Goal: Communication & Community: Answer question/provide support

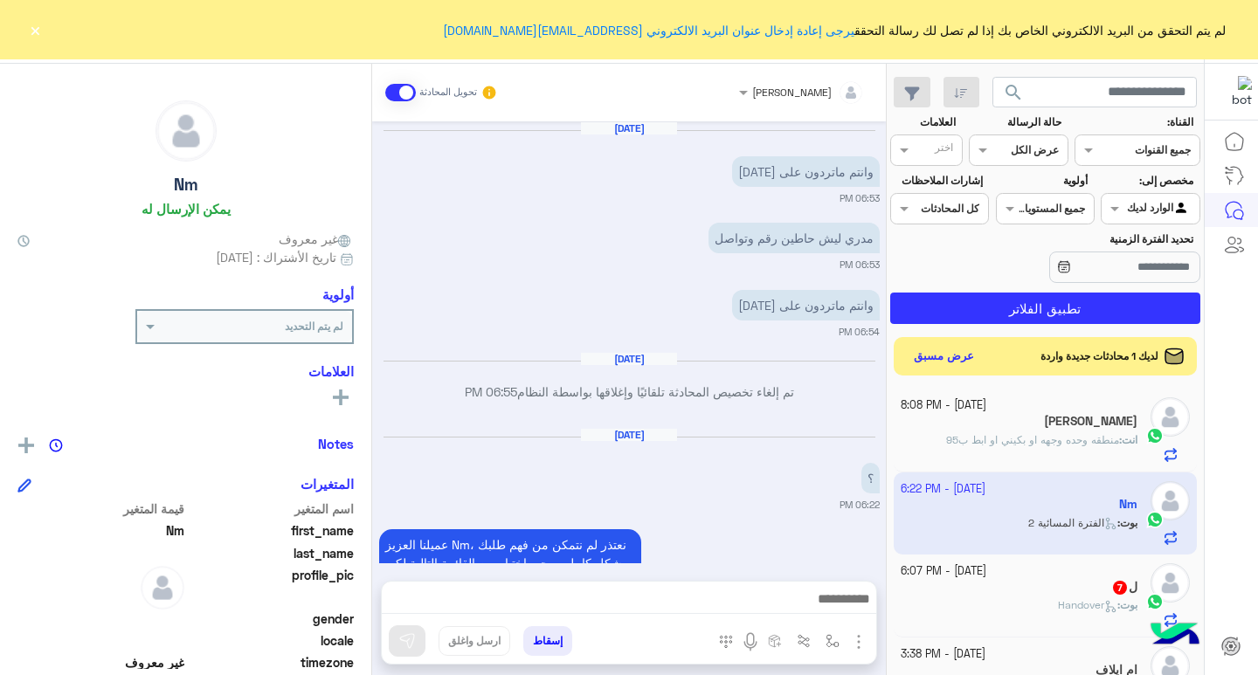
scroll to position [287, 0]
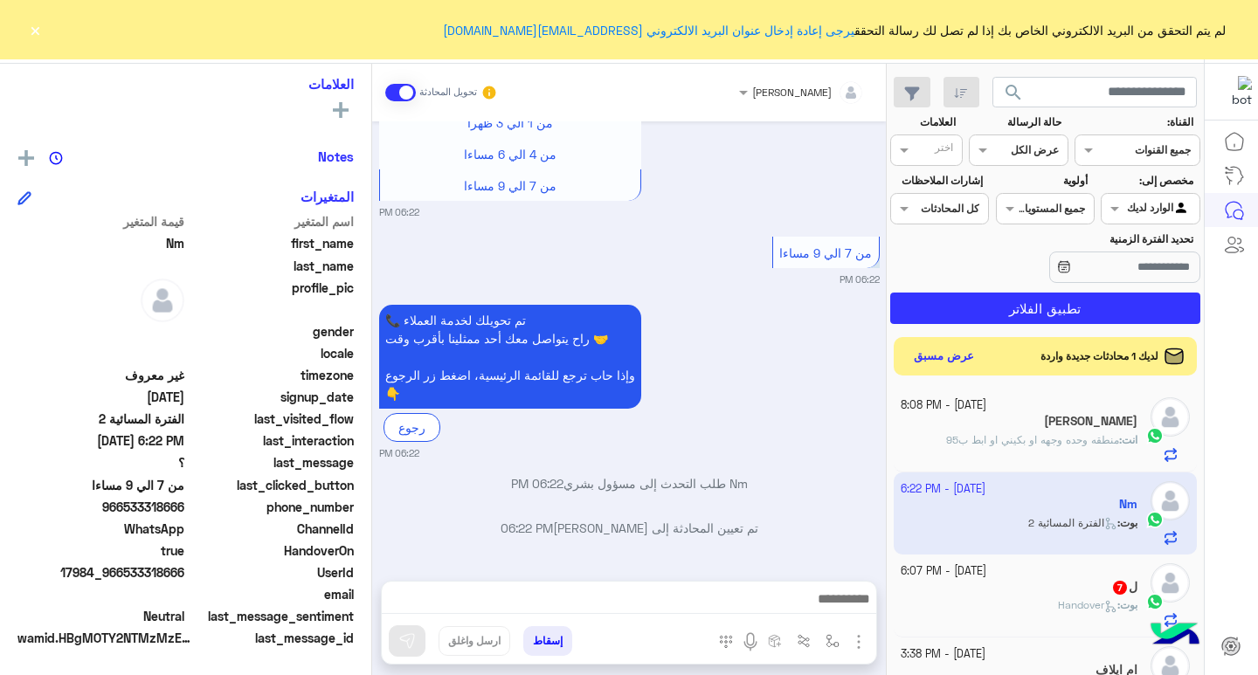
drag, startPoint x: 126, startPoint y: 508, endPoint x: 183, endPoint y: 507, distance: 57.6
click at [183, 507] on span "966533318666" at bounding box center [100, 507] width 167 height 18
copy span "533318666"
click at [998, 451] on div "انت : منطقه وحده وجهه او بكيني او ابط ب95" at bounding box center [1019, 447] width 238 height 31
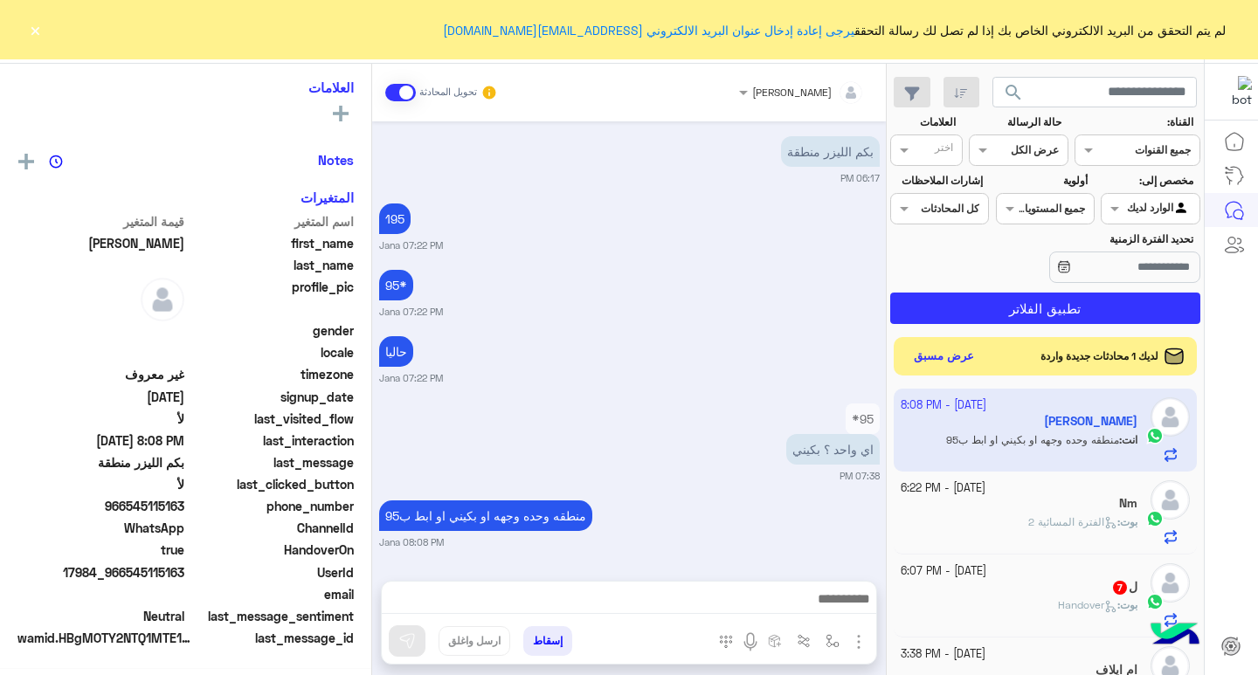
scroll to position [287, 0]
click at [1023, 499] on div "Nm" at bounding box center [1019, 505] width 238 height 18
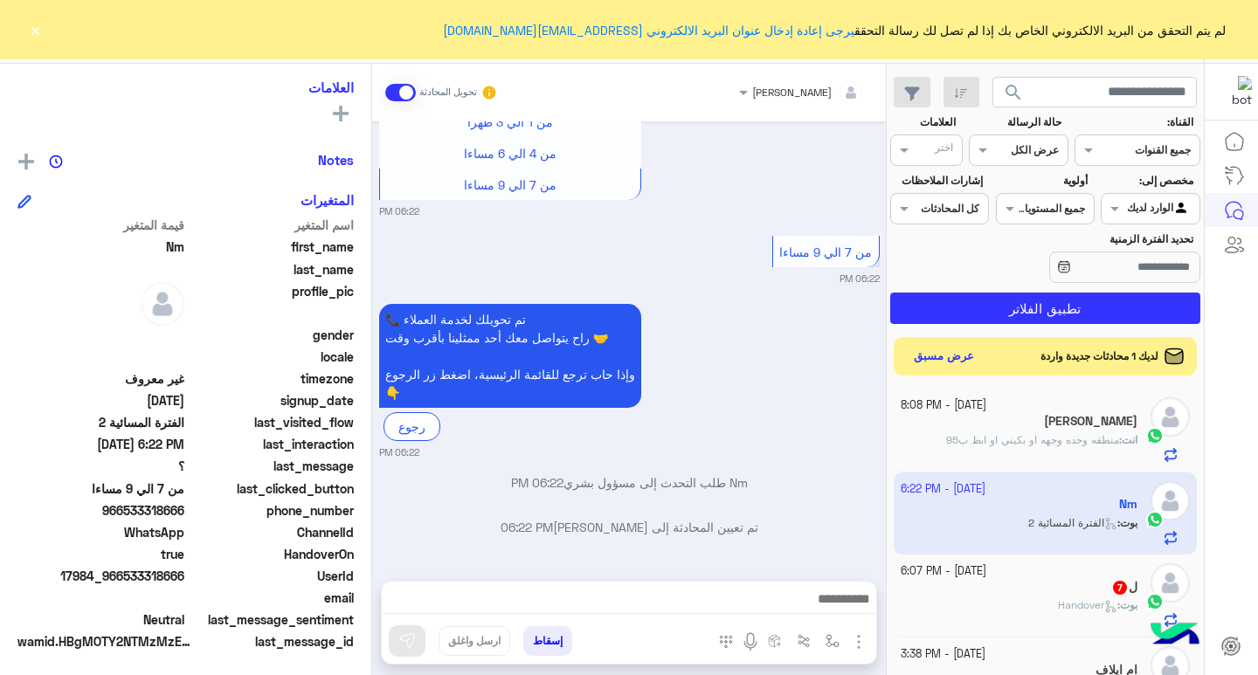
scroll to position [287, 0]
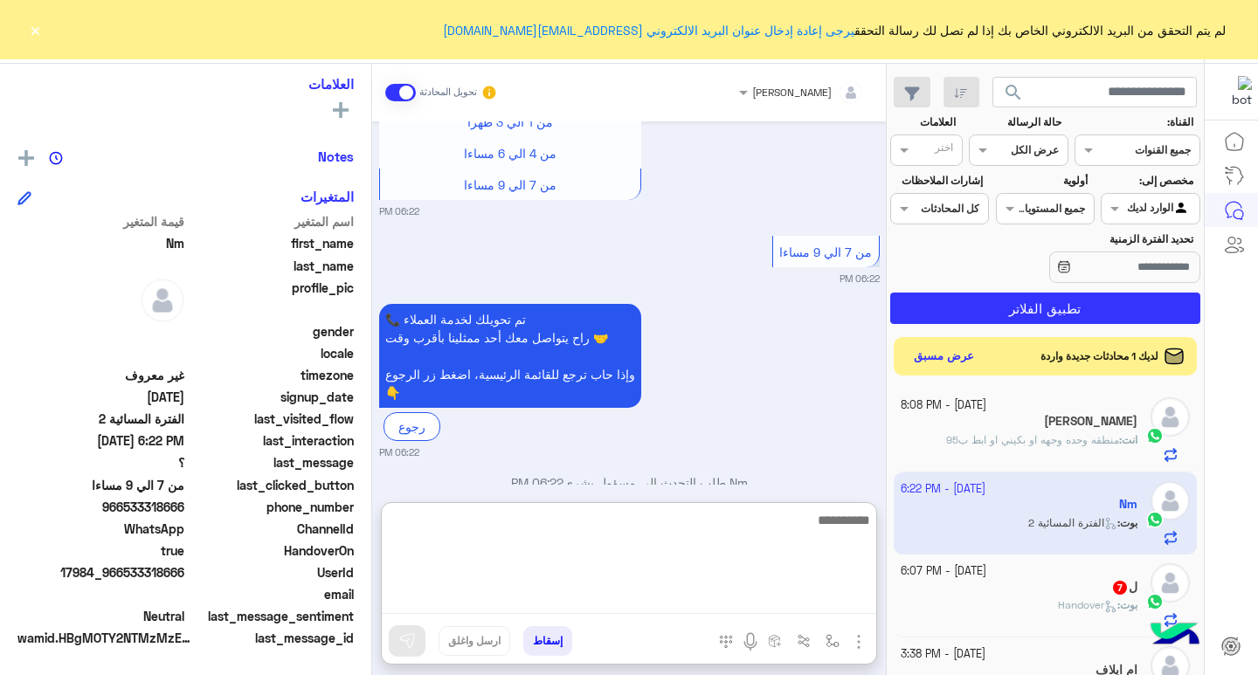
click at [644, 597] on textarea at bounding box center [629, 561] width 494 height 105
type textarea "**********"
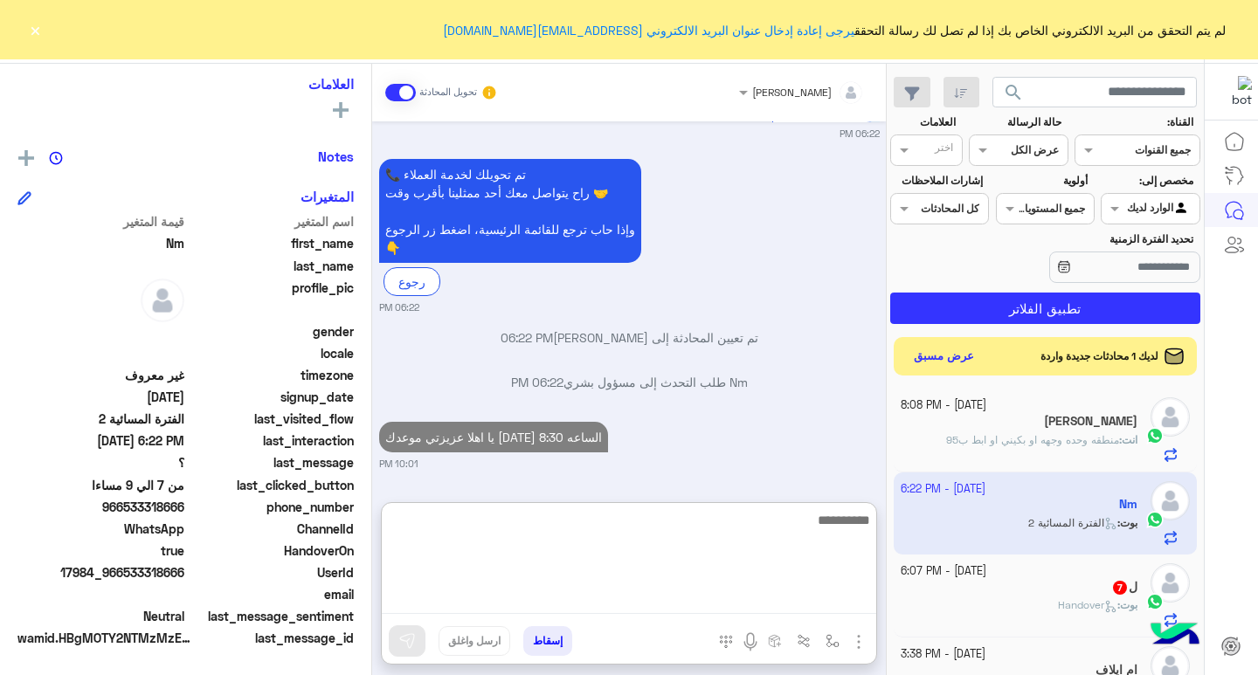
scroll to position [1671, 0]
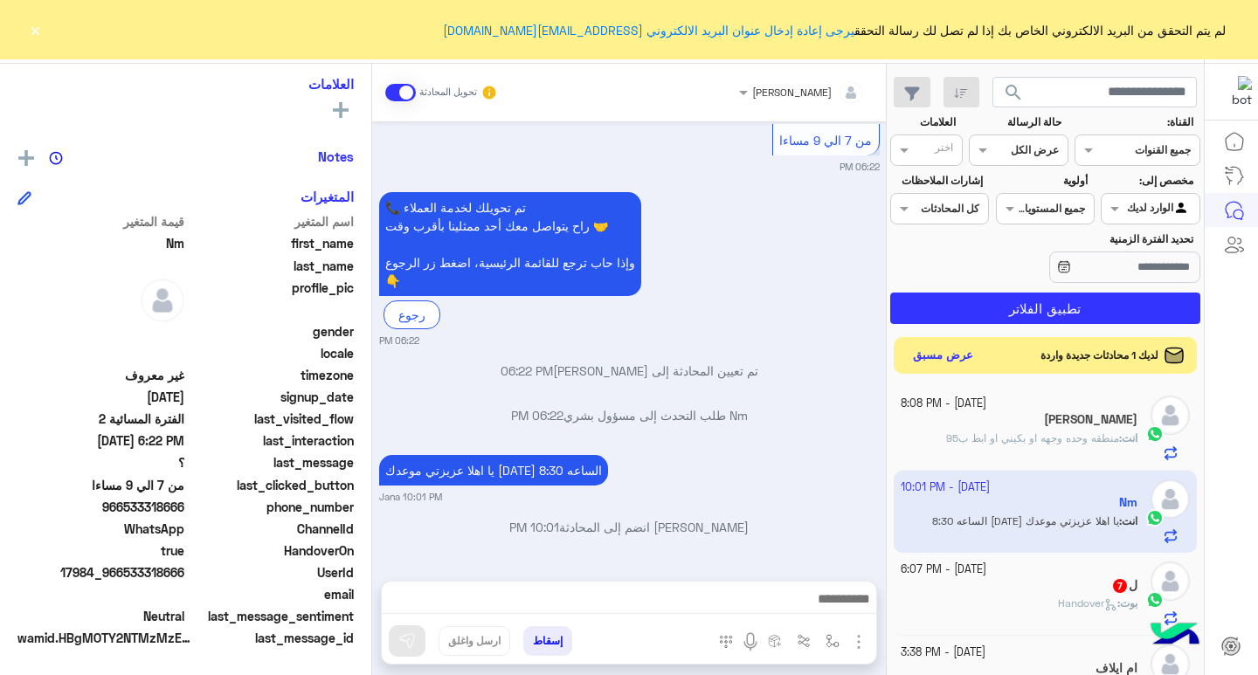
click at [963, 363] on button "عرض مسبق" at bounding box center [942, 356] width 73 height 24
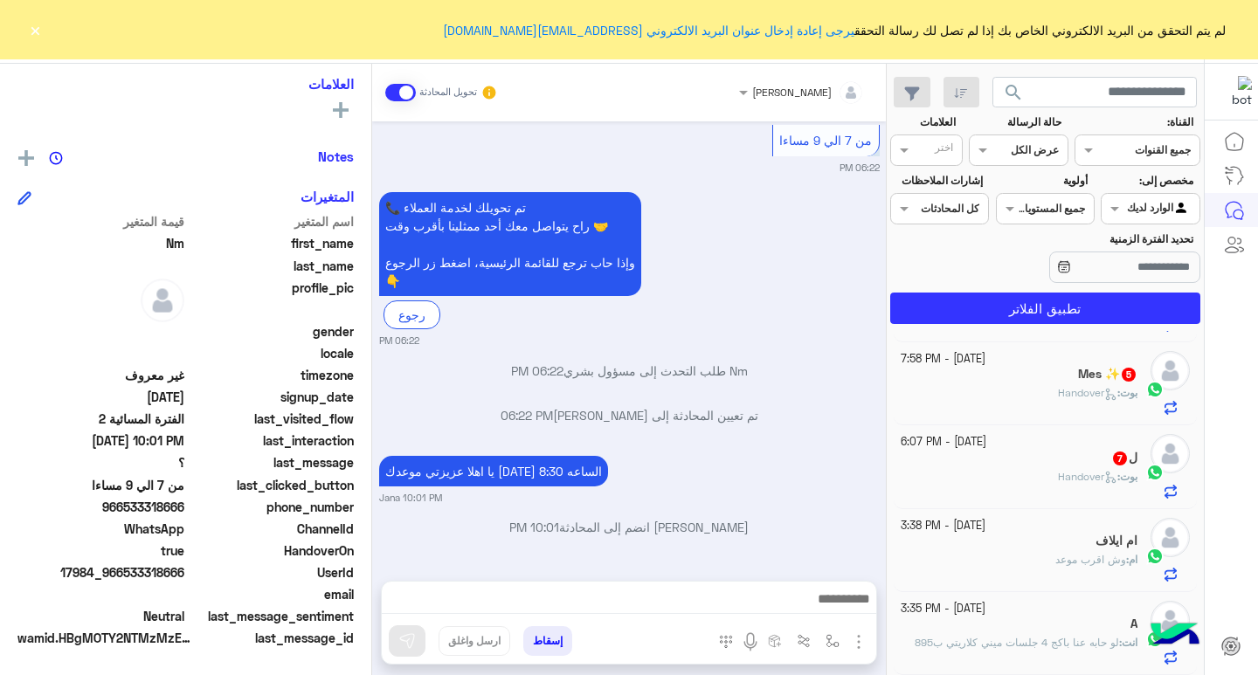
scroll to position [9, 0]
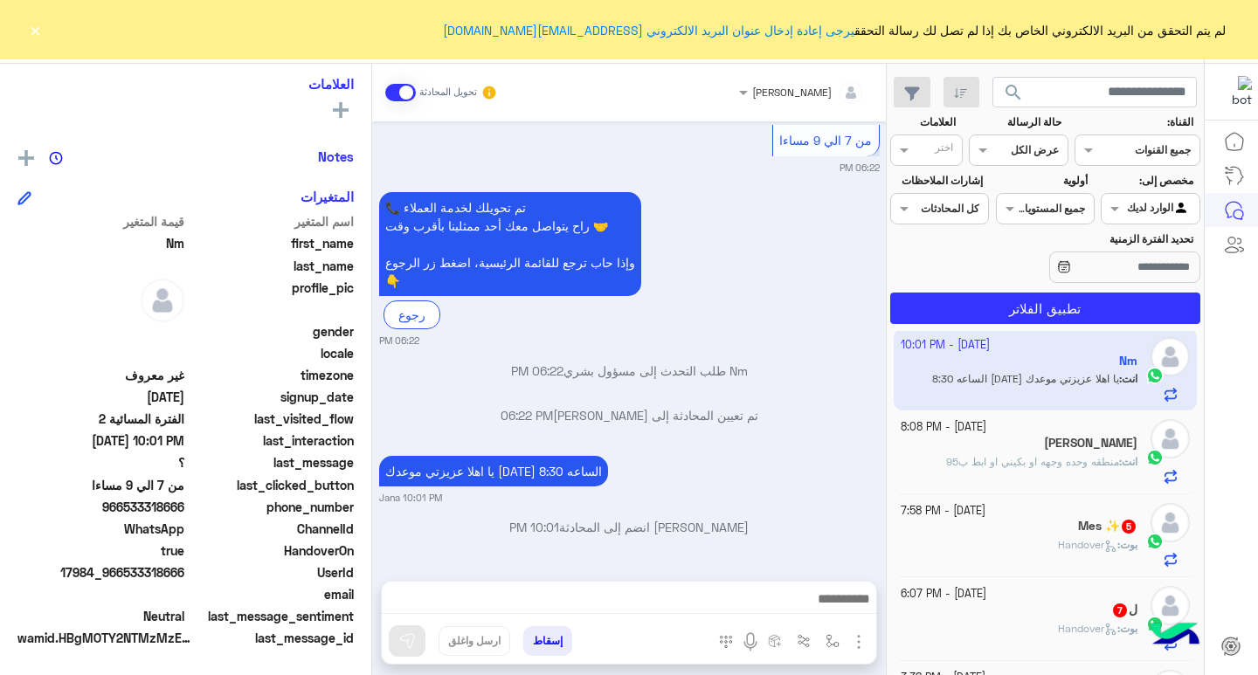
click at [1088, 585] on div "[DATE] - 6:07 PM ل 7 بوت : Handover" at bounding box center [1045, 618] width 304 height 83
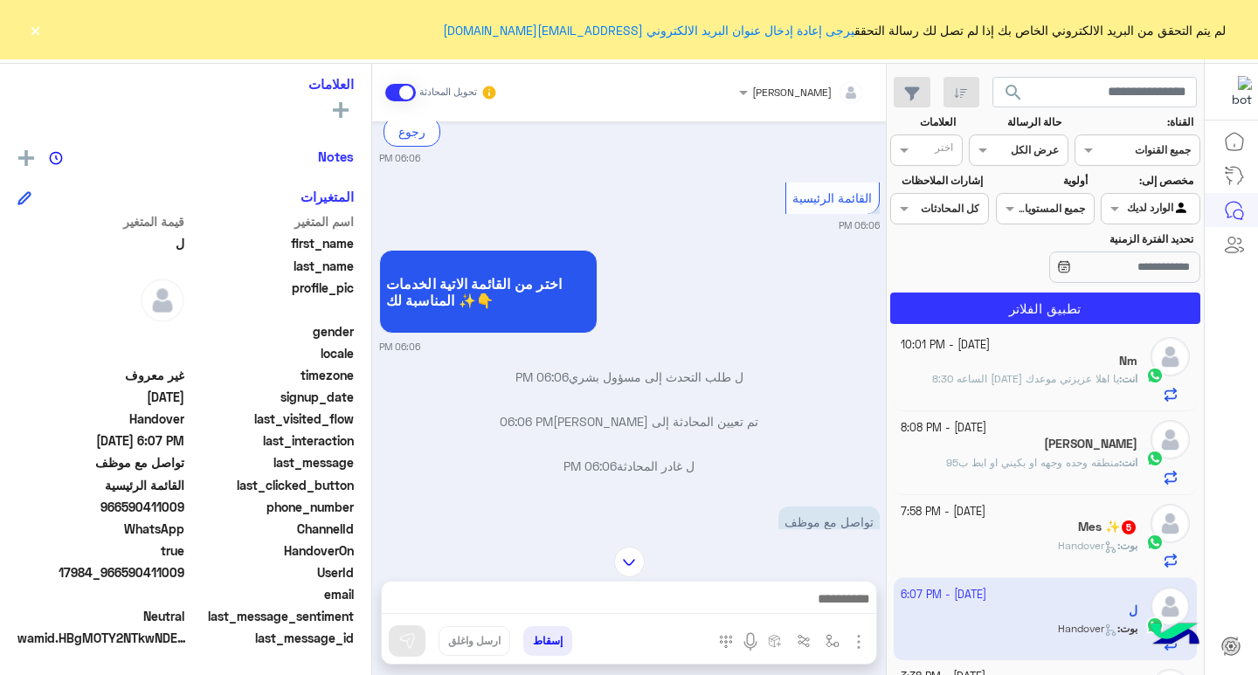
scroll to position [1223, 0]
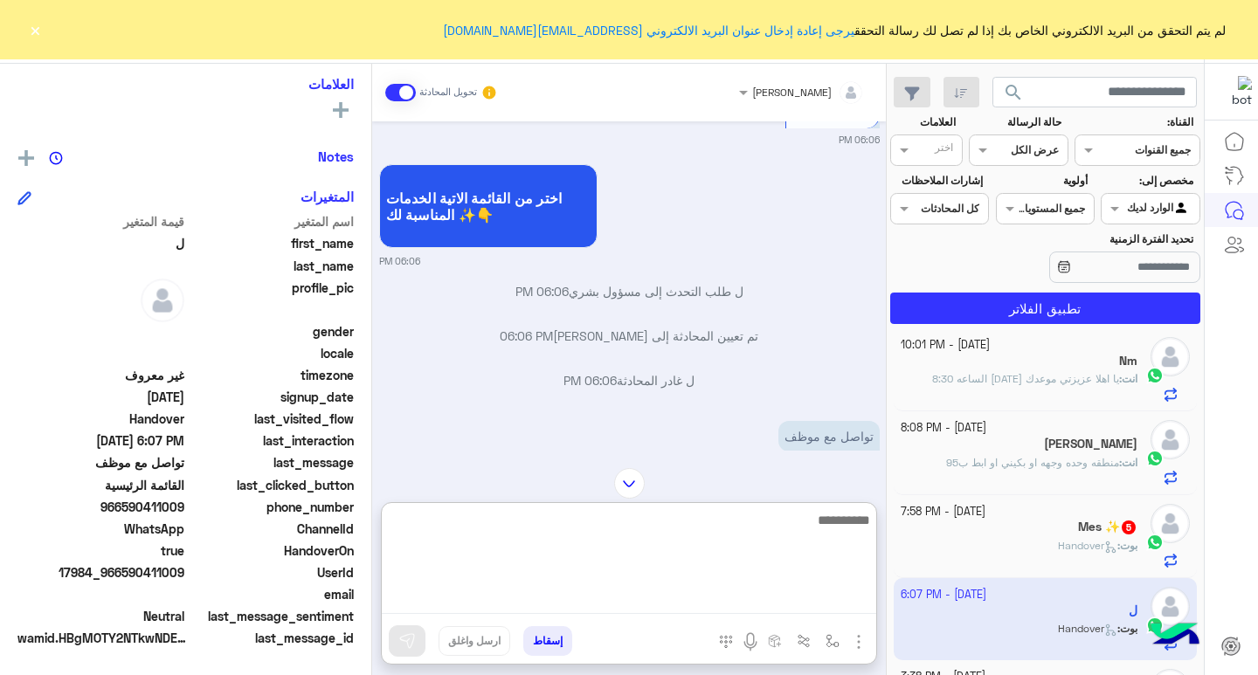
click at [803, 603] on textarea at bounding box center [629, 561] width 494 height 105
type textarea "**********"
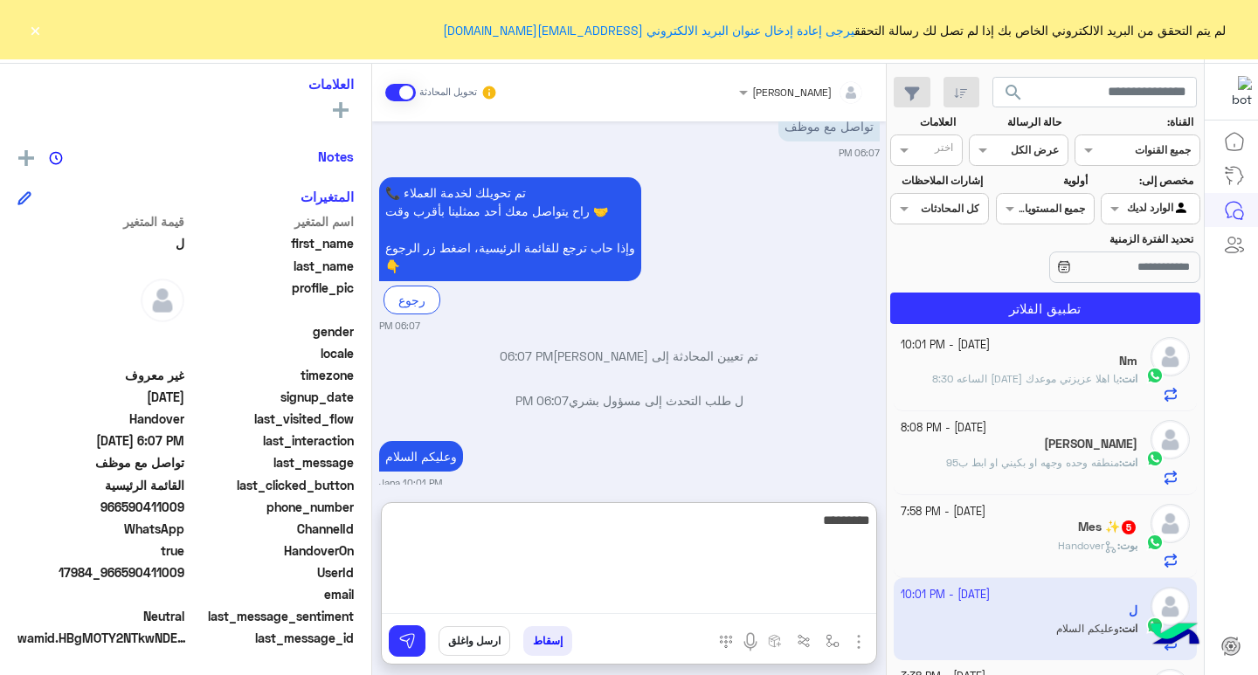
scroll to position [1578, 0]
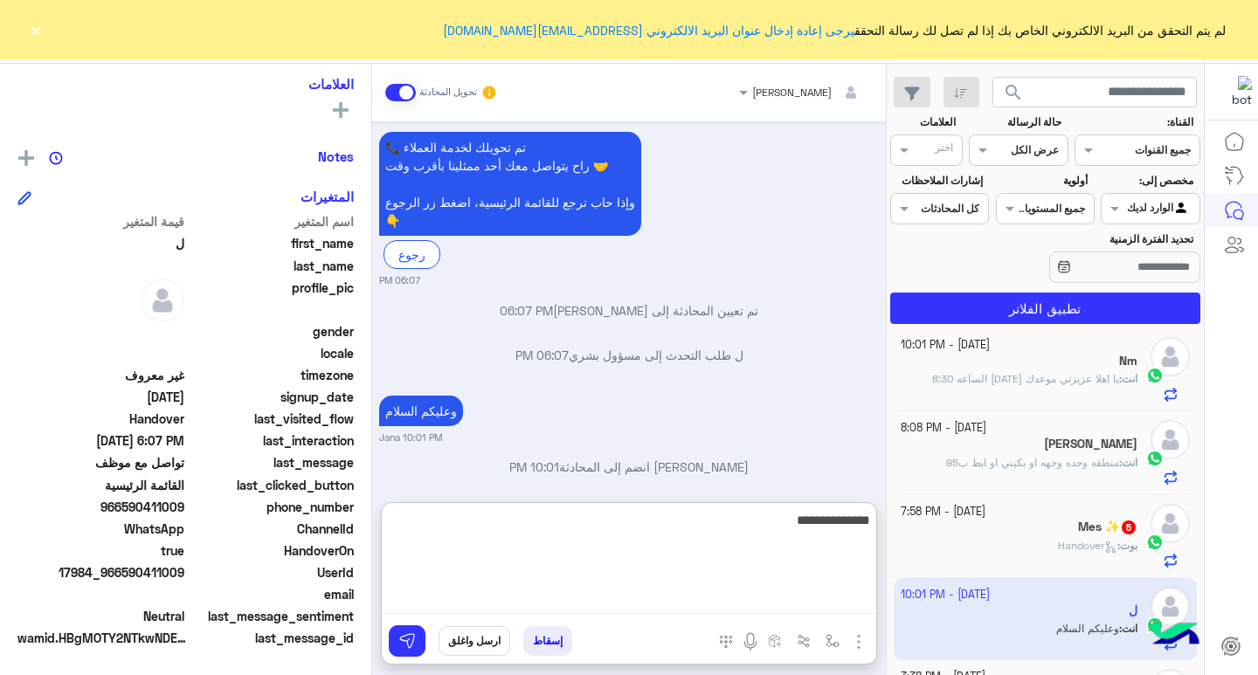
type textarea "**********"
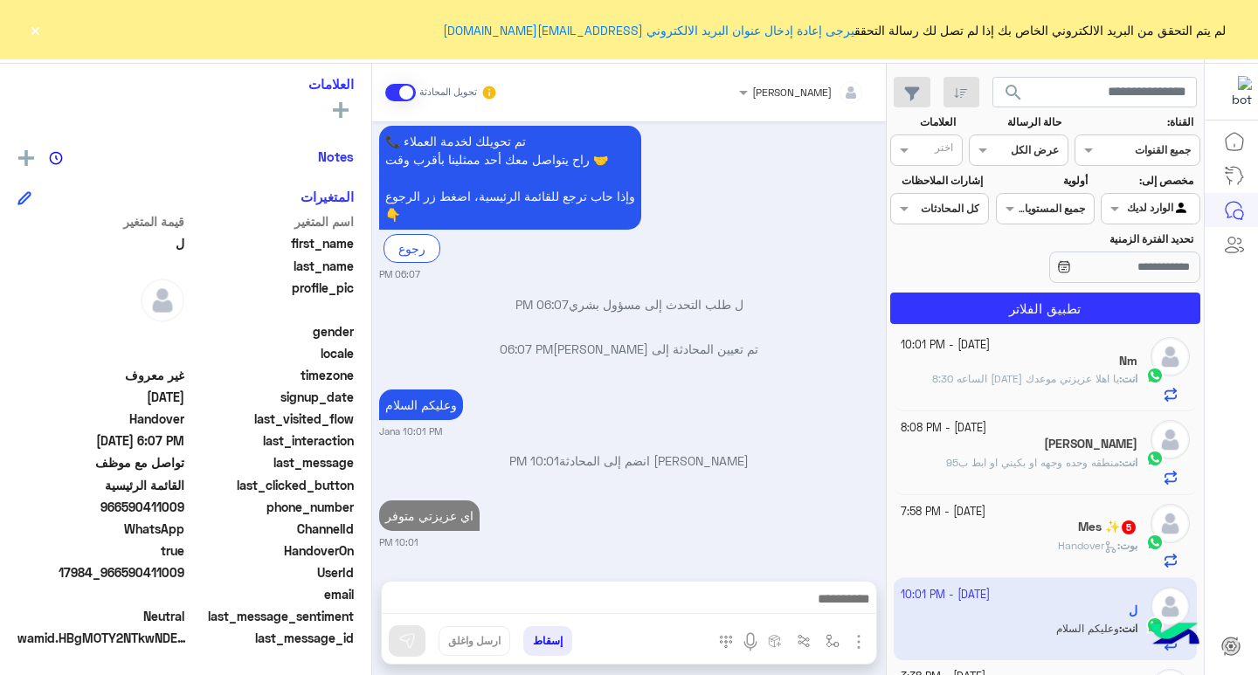
click at [1017, 529] on div "Mes ✨ 5" at bounding box center [1019, 529] width 238 height 18
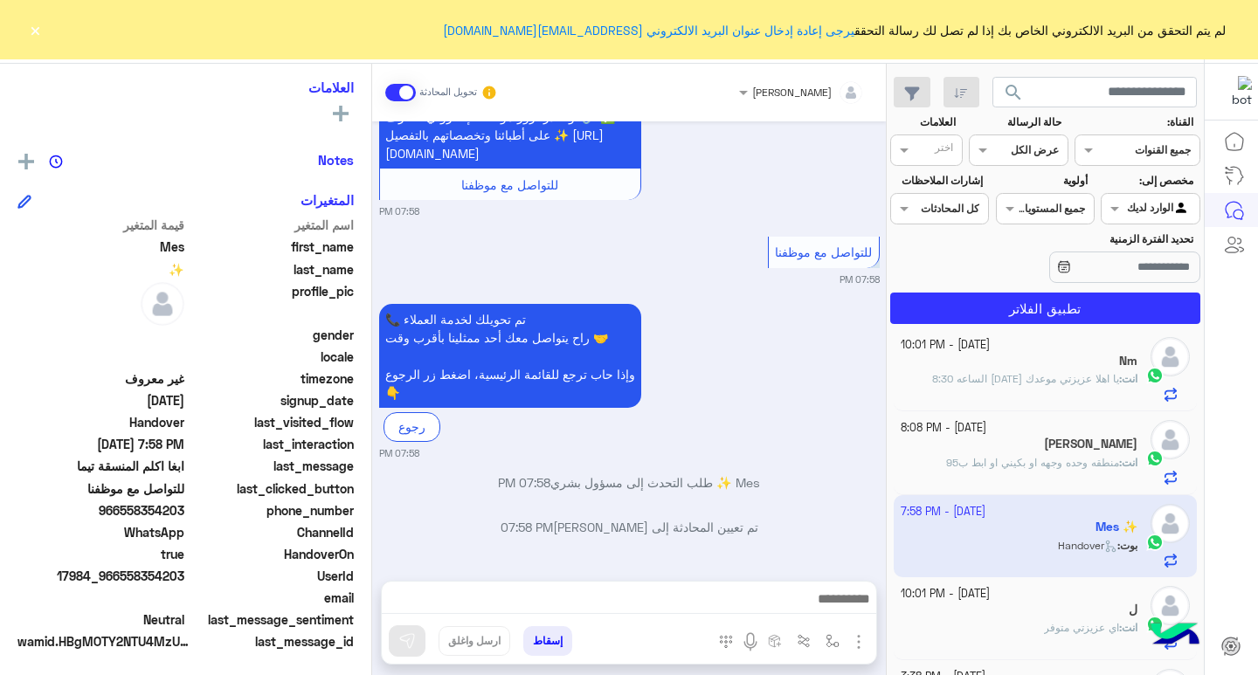
scroll to position [287, 0]
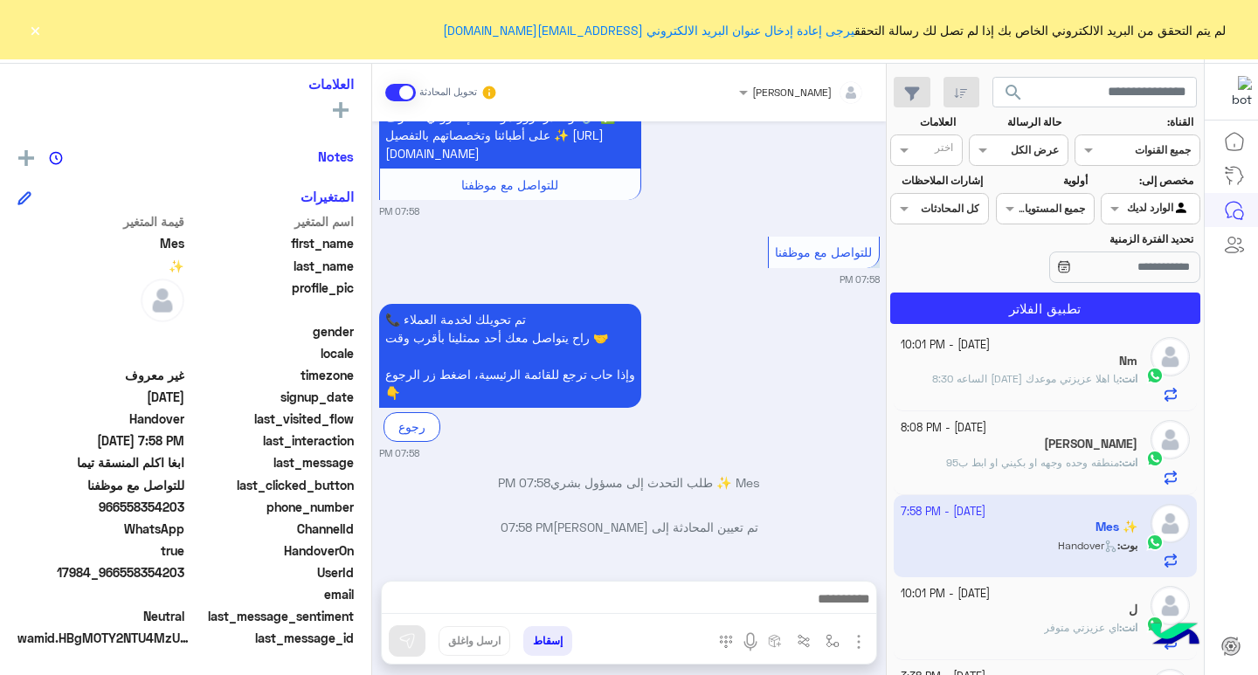
click at [1096, 615] on div "ل" at bounding box center [1019, 612] width 238 height 18
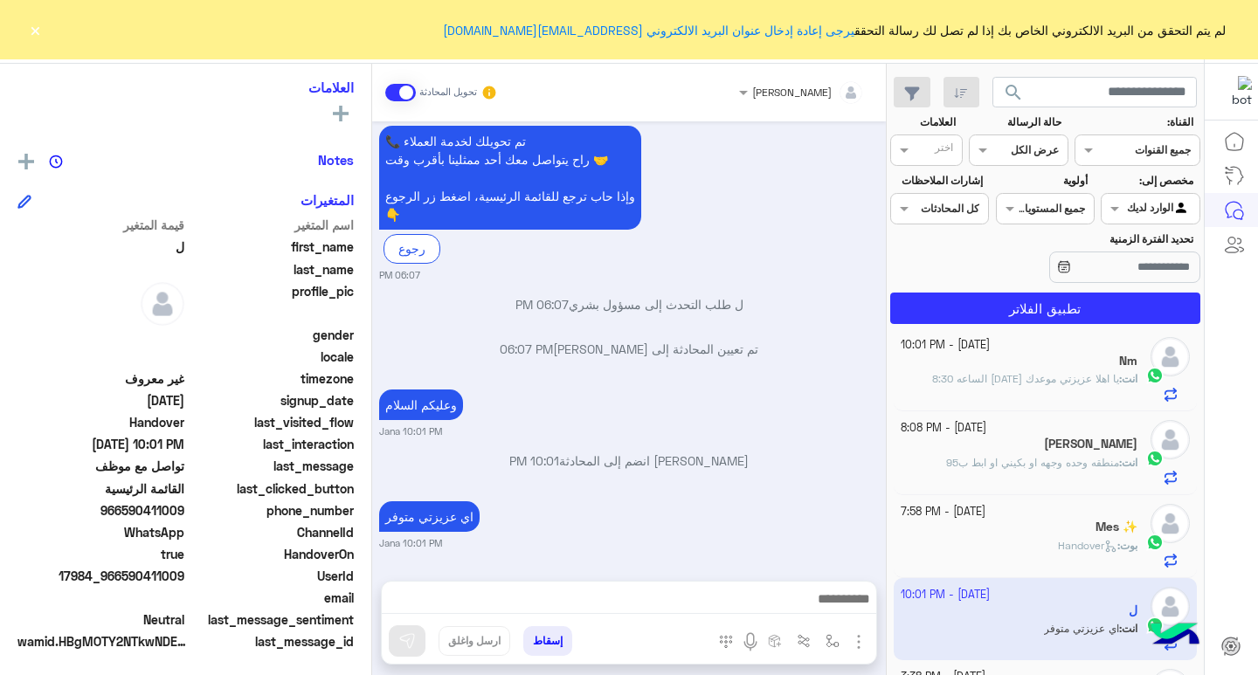
scroll to position [287, 0]
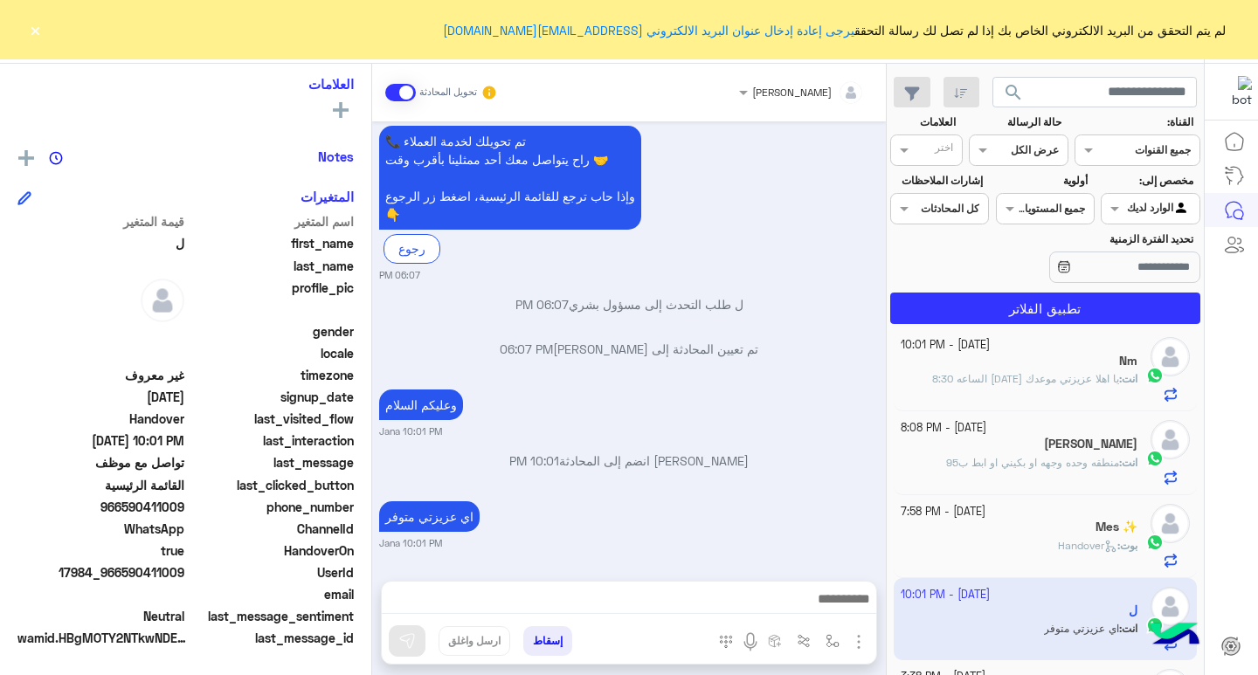
click at [1075, 543] on span "Handover" at bounding box center [1087, 545] width 59 height 13
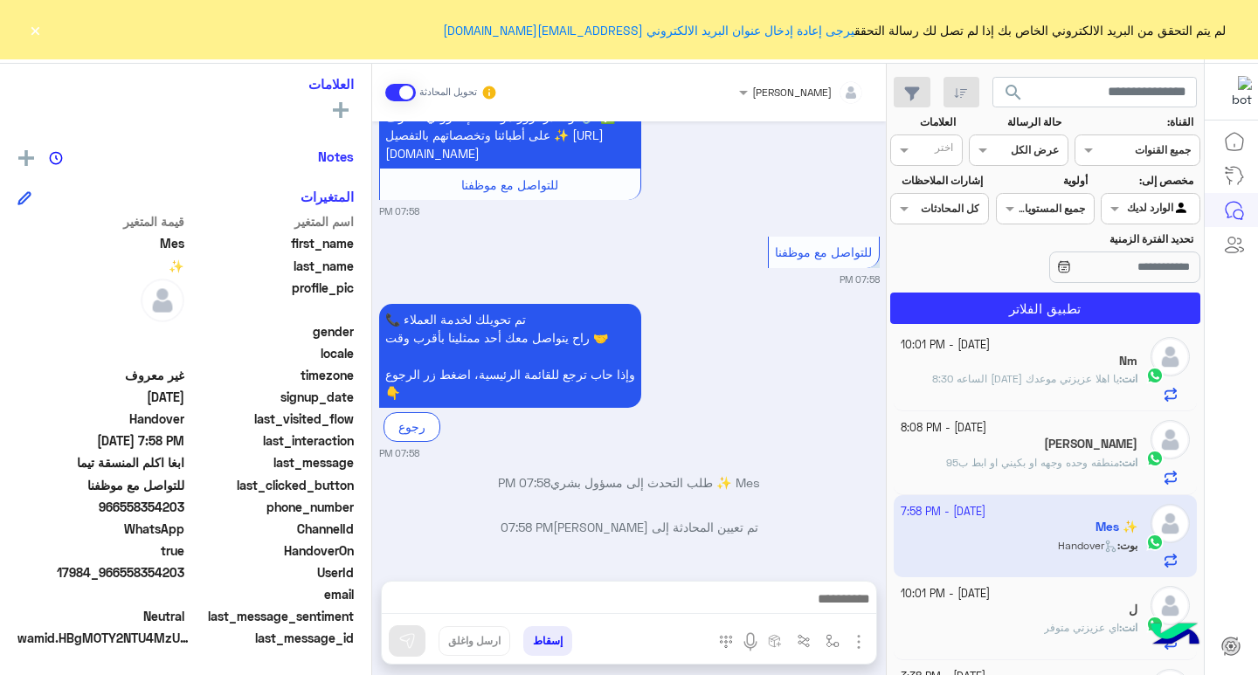
drag, startPoint x: 124, startPoint y: 507, endPoint x: 186, endPoint y: 506, distance: 62.0
click at [184, 506] on span "966558354203" at bounding box center [100, 507] width 167 height 18
copy span "558354203"
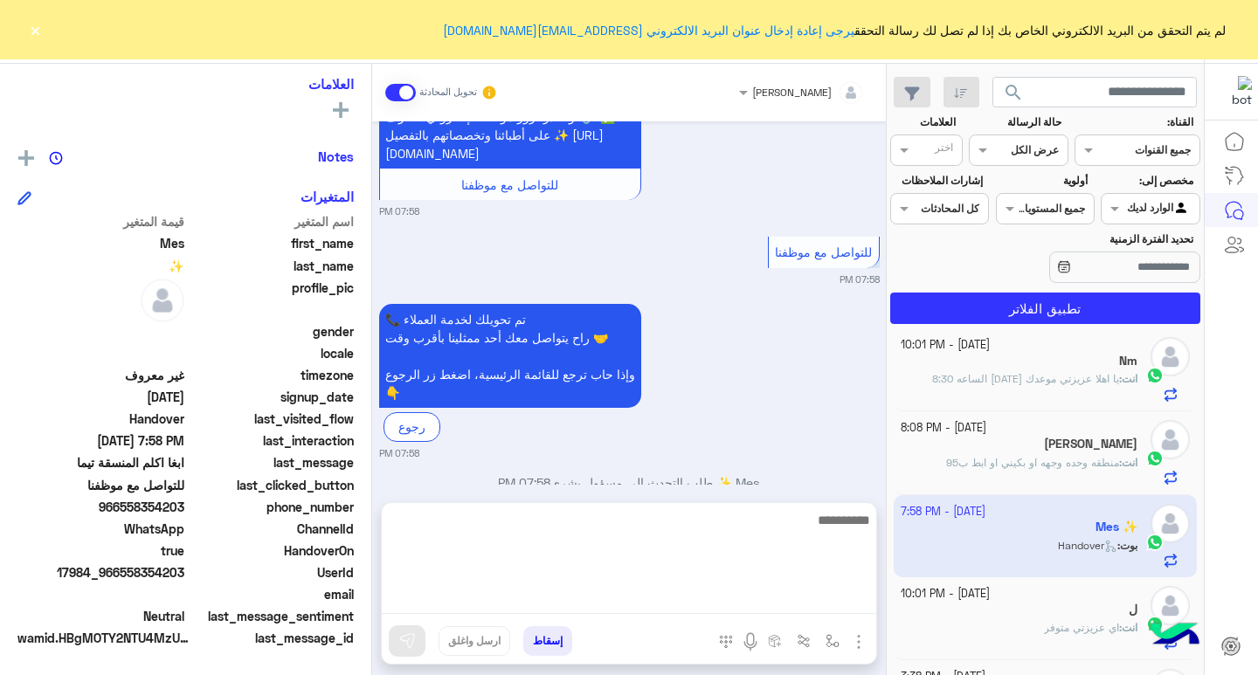
click at [795, 601] on textarea at bounding box center [629, 561] width 494 height 105
type textarea "**********"
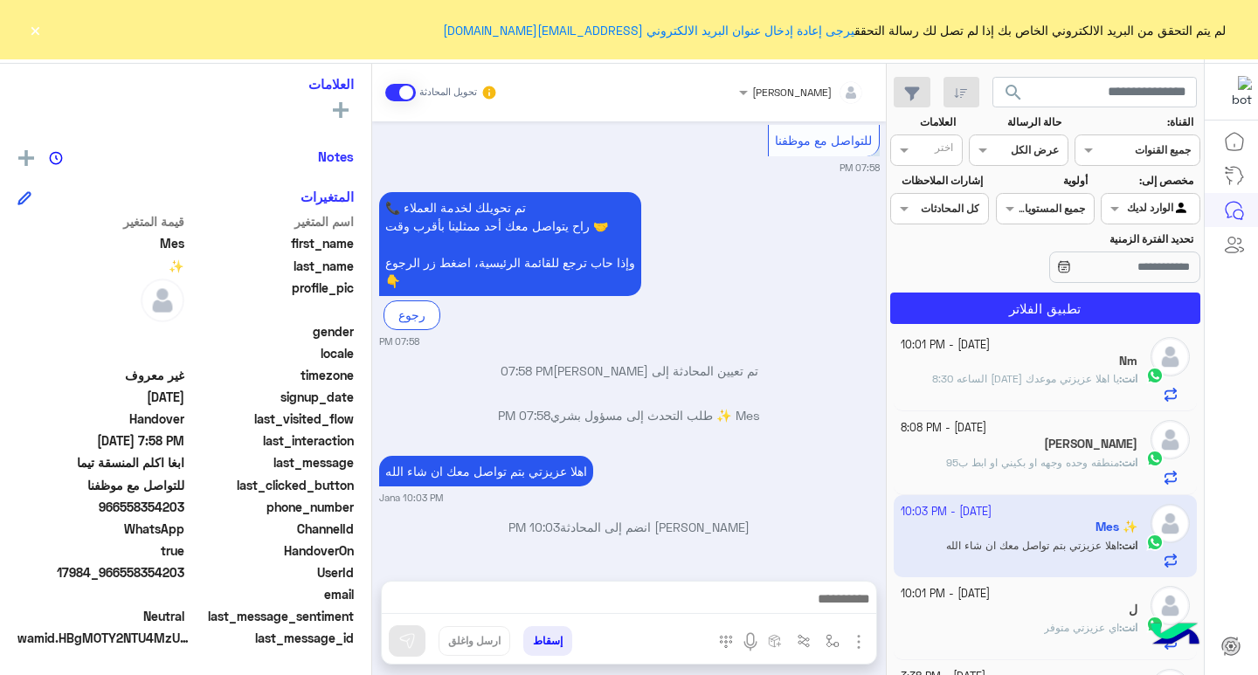
scroll to position [1033, 0]
click at [1102, 461] on span "منطقه وحده وجهه او بكيني او ابط ب95" at bounding box center [1032, 462] width 173 height 13
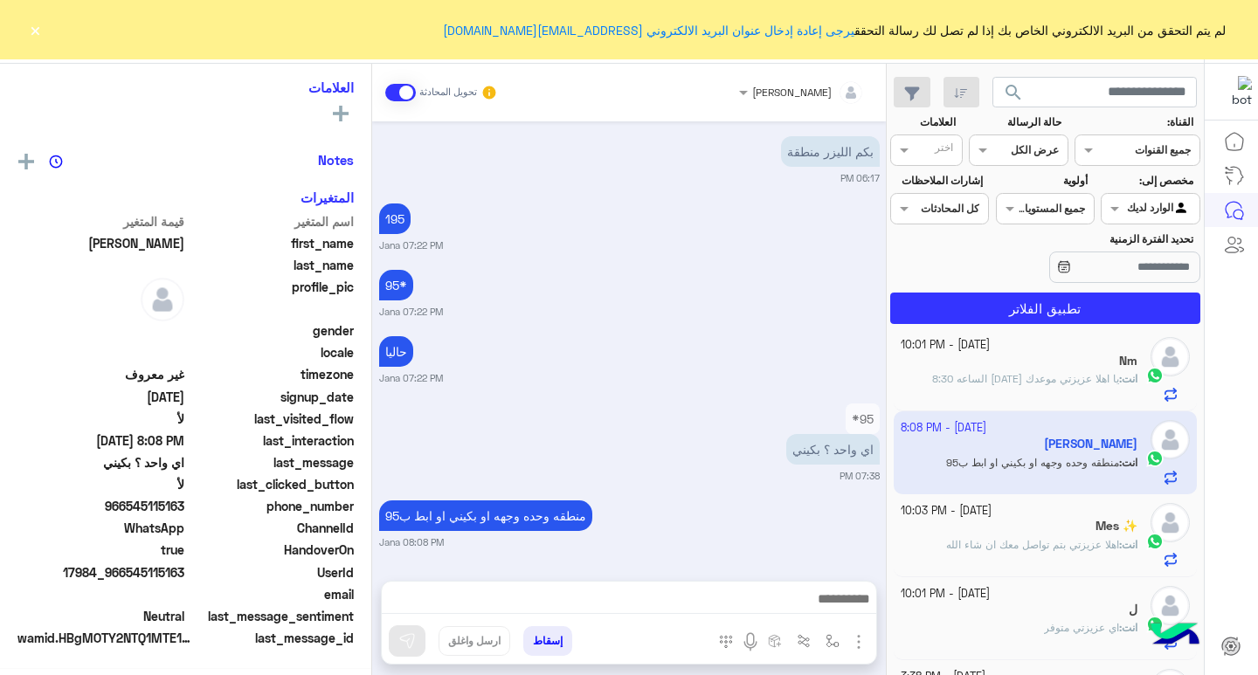
scroll to position [287, 0]
drag, startPoint x: 129, startPoint y: 510, endPoint x: 188, endPoint y: 511, distance: 58.5
click at [188, 511] on div "phone_number [PHONE_NUMBER]" at bounding box center [185, 509] width 336 height 22
copy span "545115163"
click at [994, 519] on div "Mes ✨" at bounding box center [1019, 528] width 238 height 18
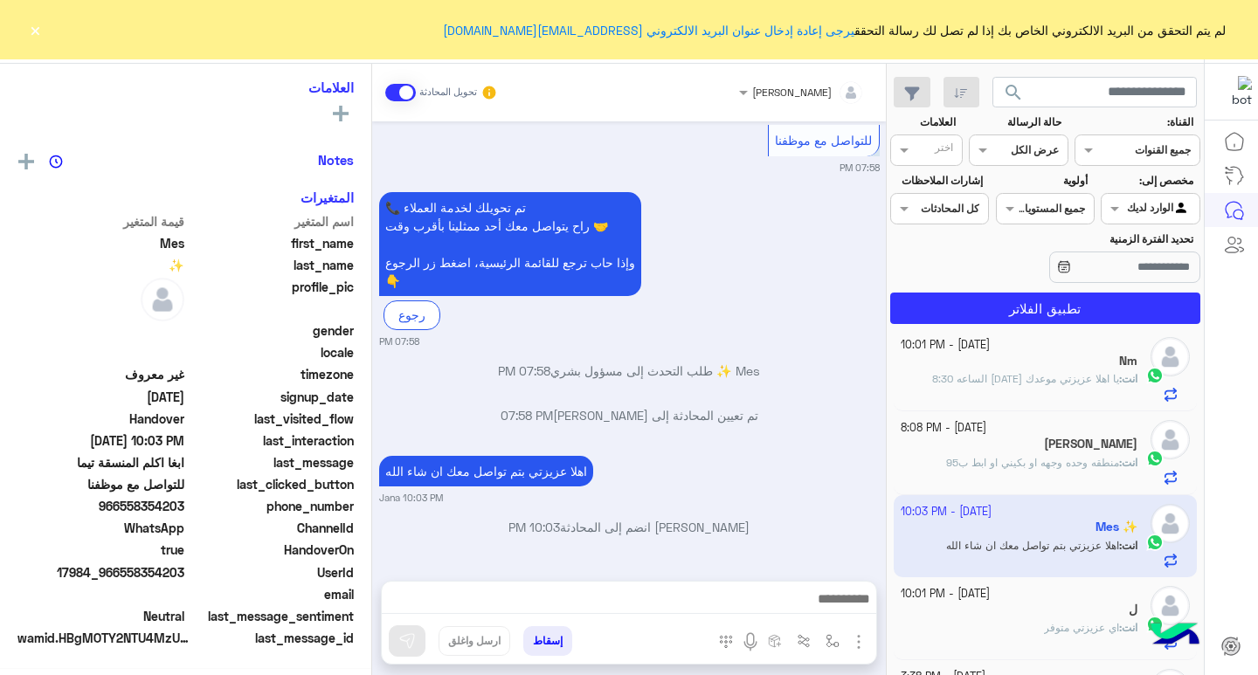
scroll to position [287, 0]
click at [1079, 445] on div "[PERSON_NAME]" at bounding box center [1019, 446] width 238 height 18
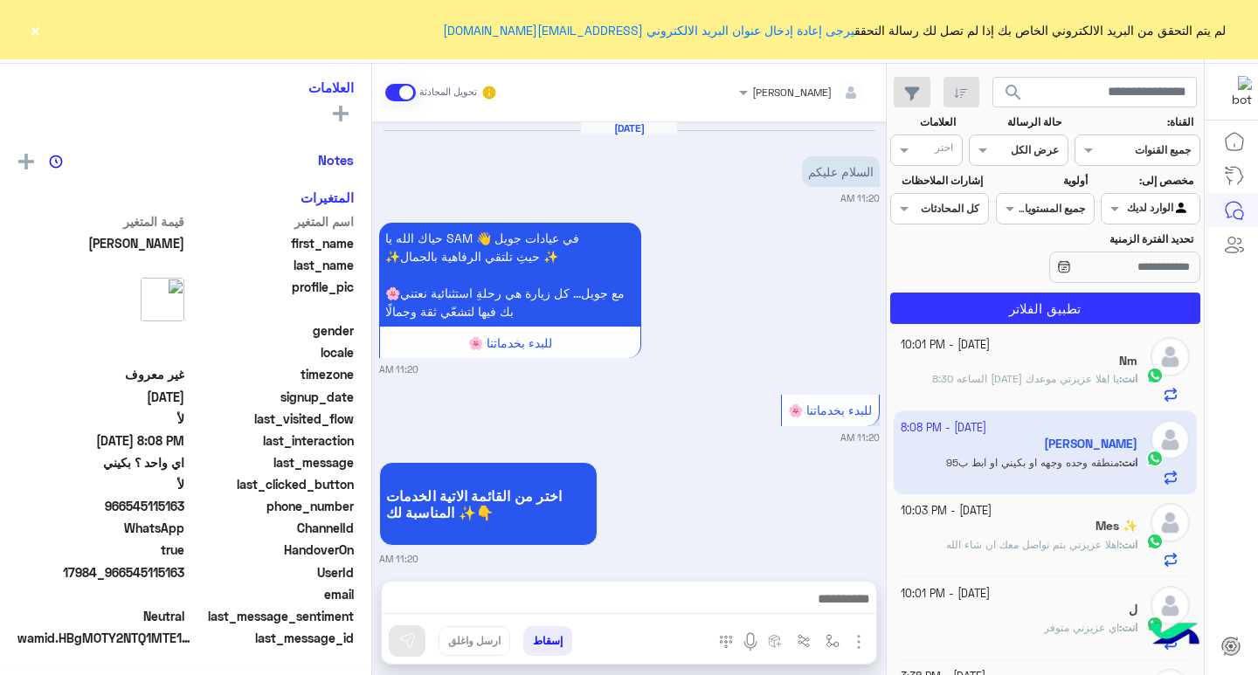
scroll to position [1309, 0]
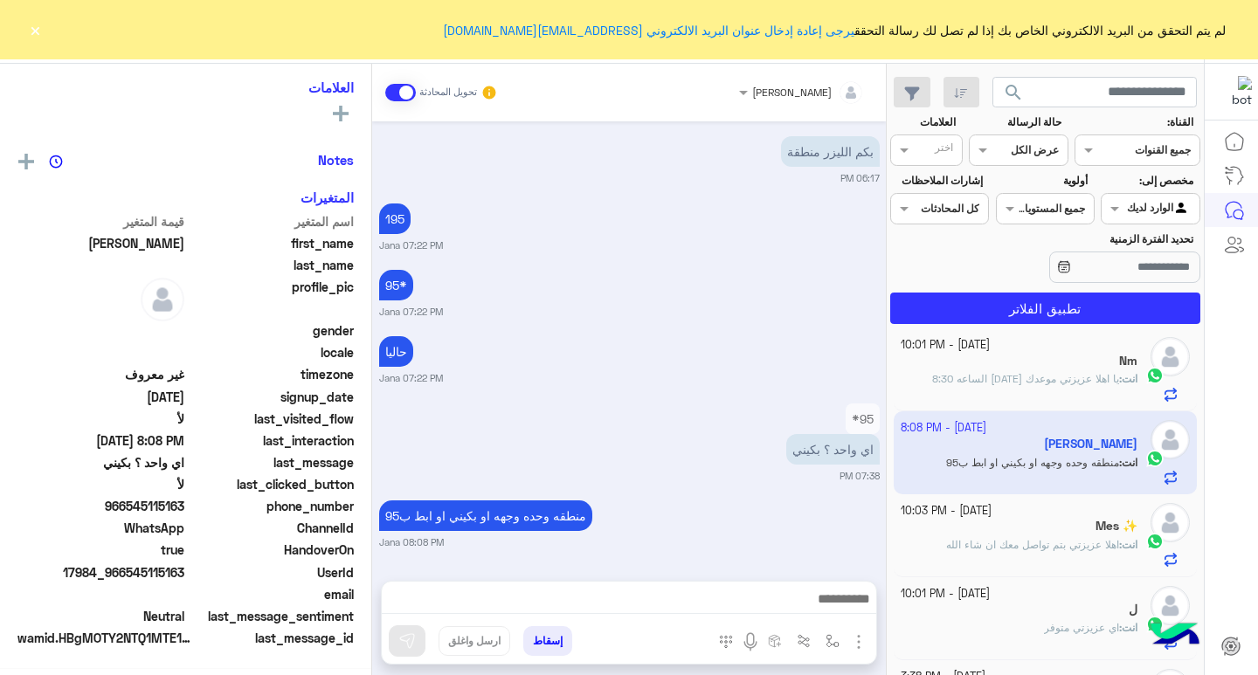
click at [1036, 389] on div "انت : يا اهلا عزيزتي موعدك [DATE] الساعه 8:30" at bounding box center [1019, 386] width 238 height 31
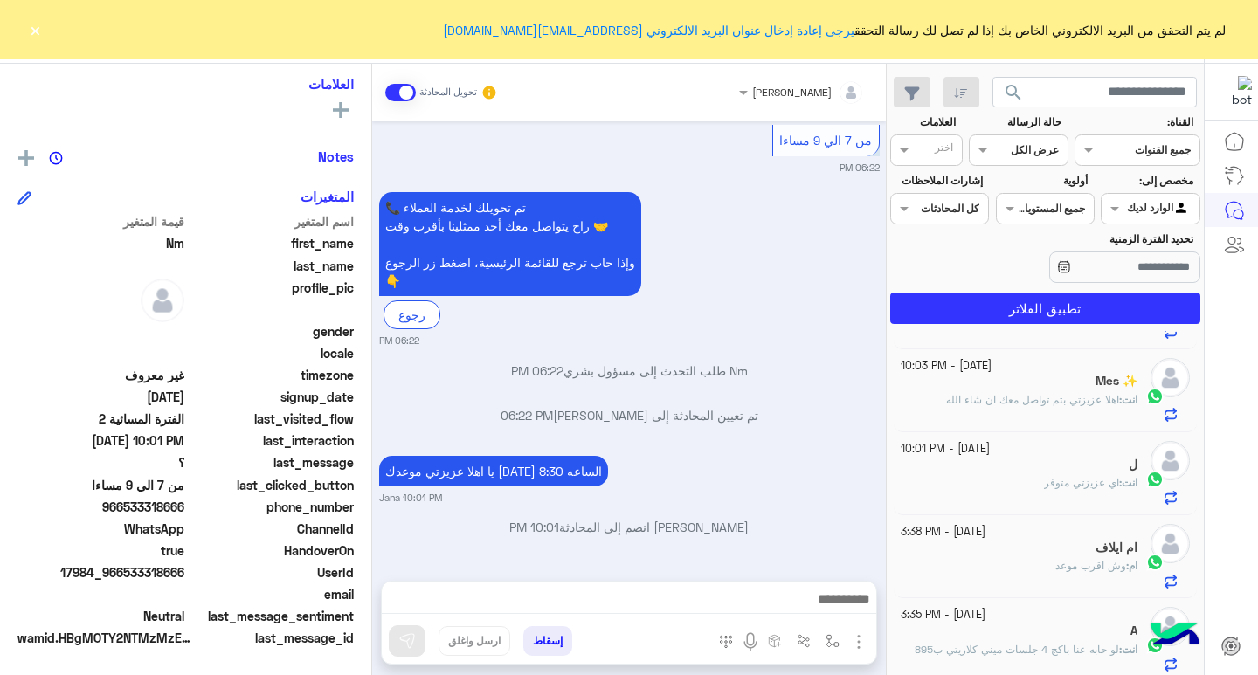
scroll to position [160, 0]
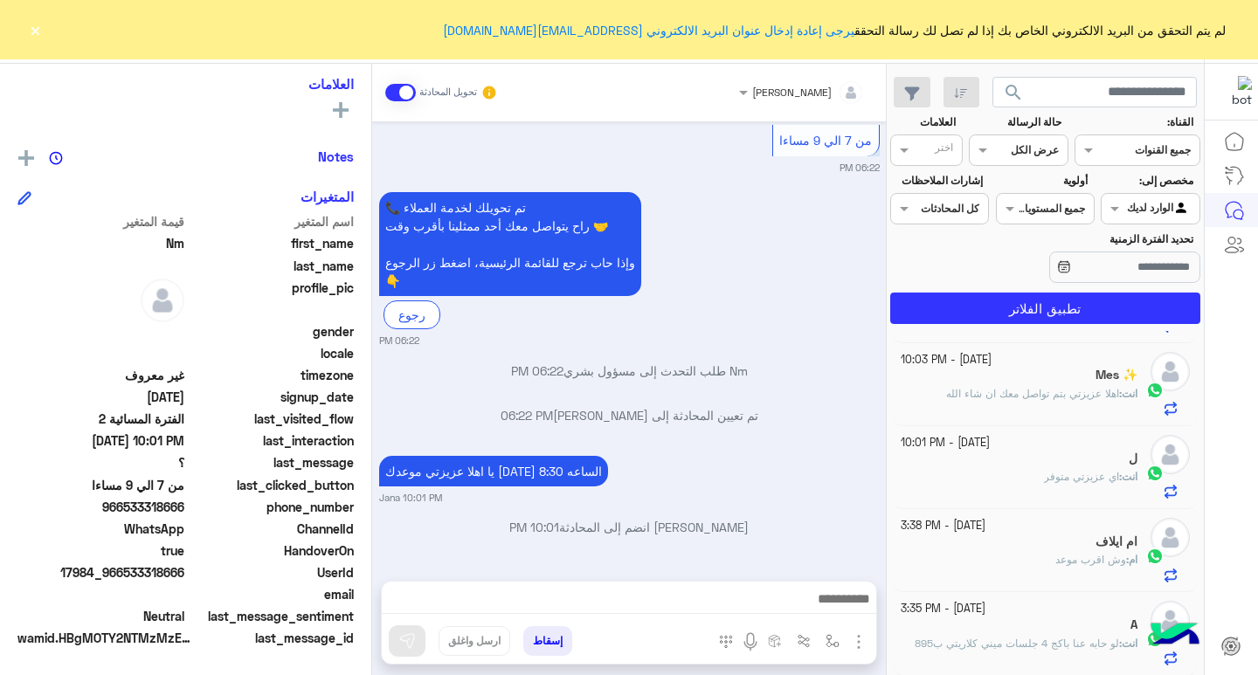
click at [1019, 483] on div "انت : اي عزيزتي متوفر" at bounding box center [1019, 484] width 238 height 31
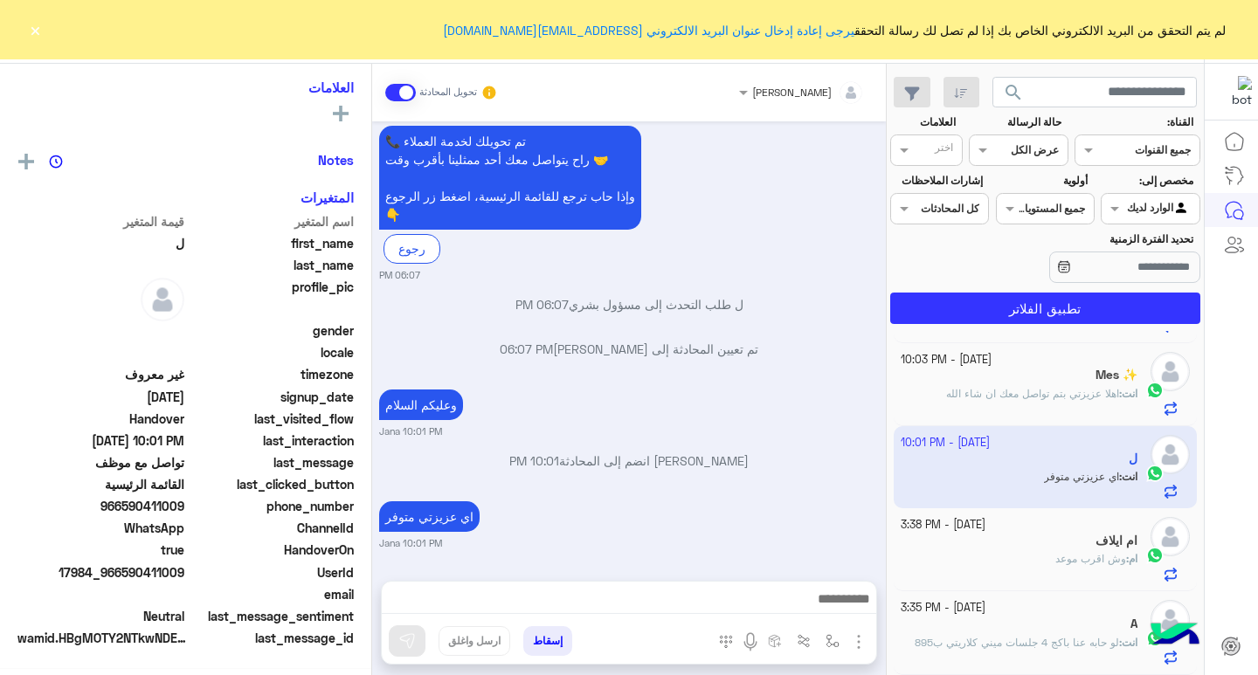
scroll to position [287, 0]
drag, startPoint x: 128, startPoint y: 509, endPoint x: 187, endPoint y: 509, distance: 58.5
click at [187, 509] on div "phone_number [PHONE_NUMBER]" at bounding box center [185, 509] width 336 height 22
drag, startPoint x: 190, startPoint y: 509, endPoint x: 116, endPoint y: 448, distance: 95.5
click at [116, 448] on span "[DATE] 10:01 PM" at bounding box center [100, 440] width 167 height 18
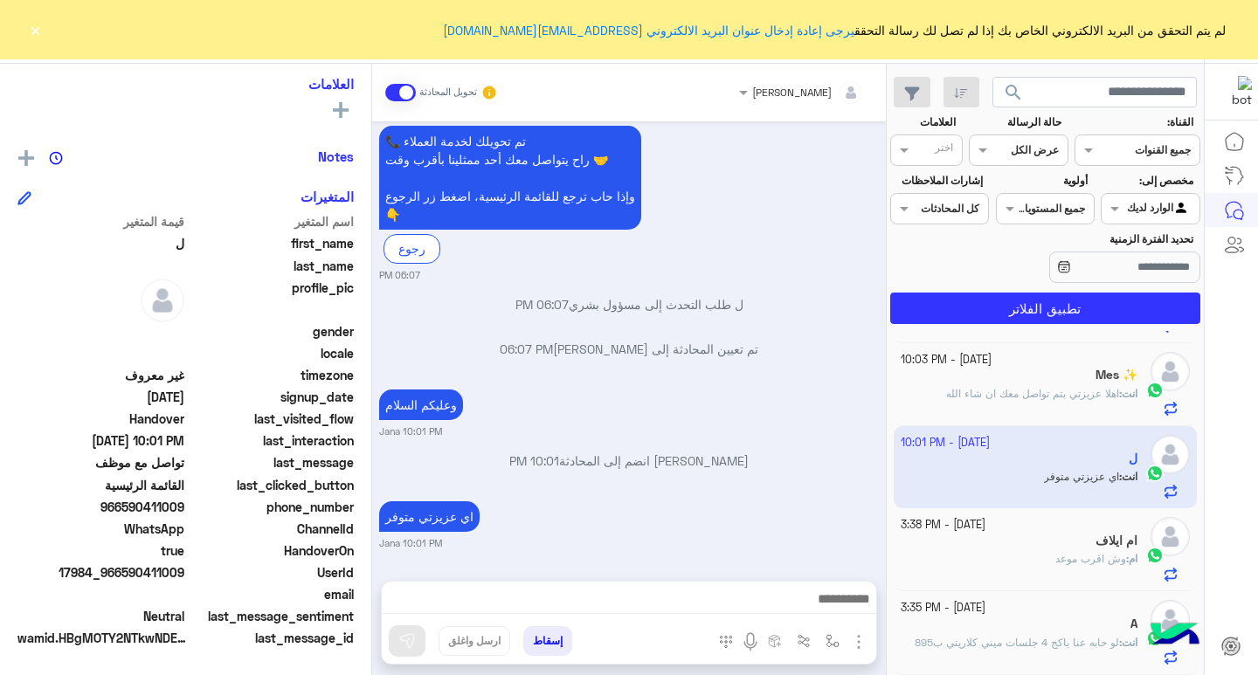
drag, startPoint x: 127, startPoint y: 507, endPoint x: 186, endPoint y: 505, distance: 58.6
click at [184, 505] on span "966590411009" at bounding box center [100, 507] width 167 height 18
copy span "590411009"
click at [1058, 308] on button "تطبيق الفلاتر" at bounding box center [1045, 308] width 310 height 31
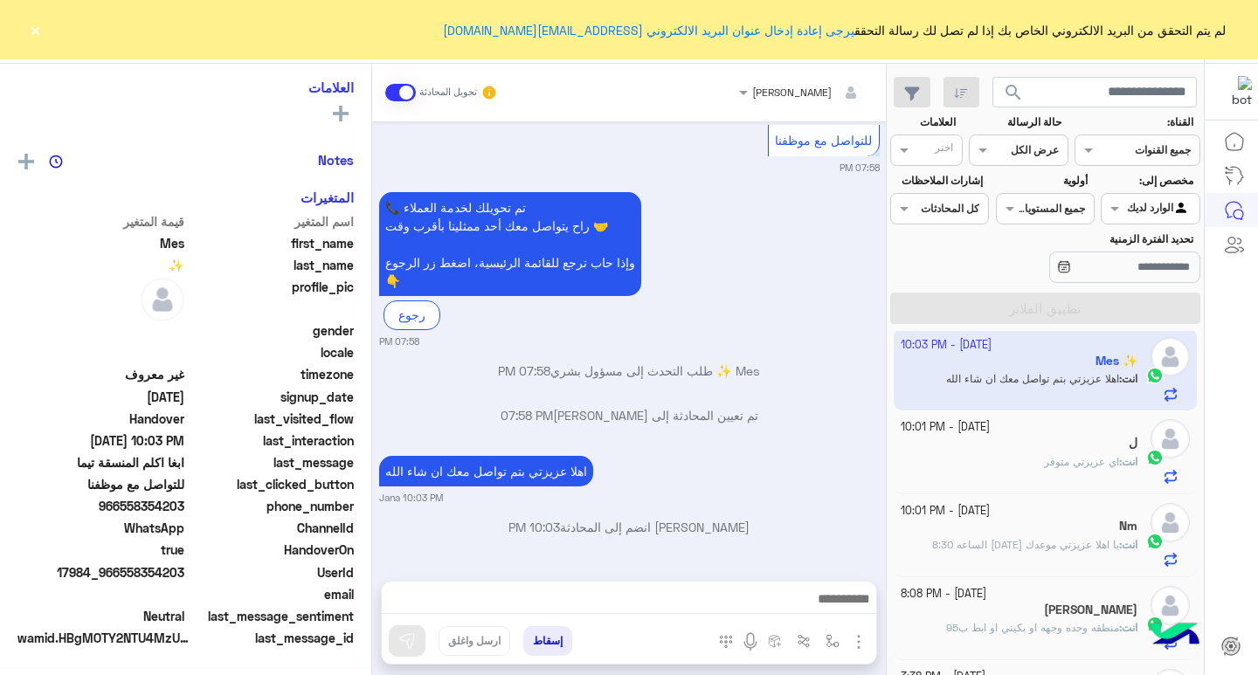
scroll to position [287, 0]
click at [31, 31] on button "×" at bounding box center [34, 29] width 17 height 17
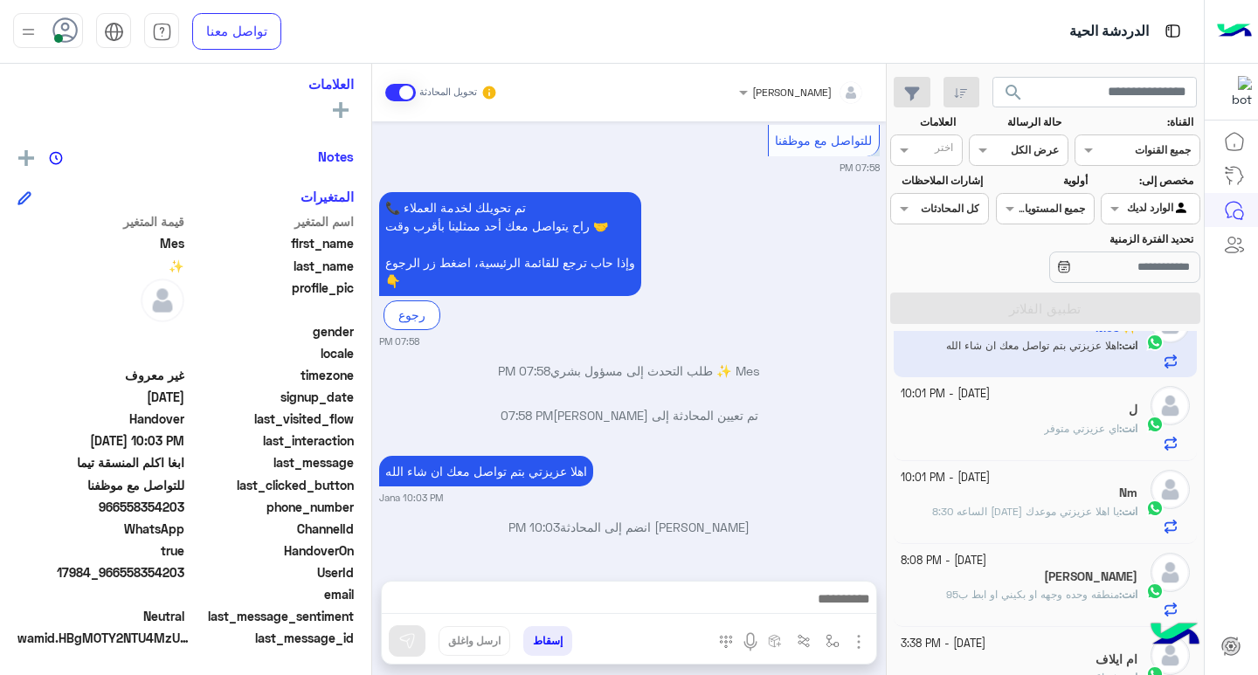
scroll to position [0, 0]
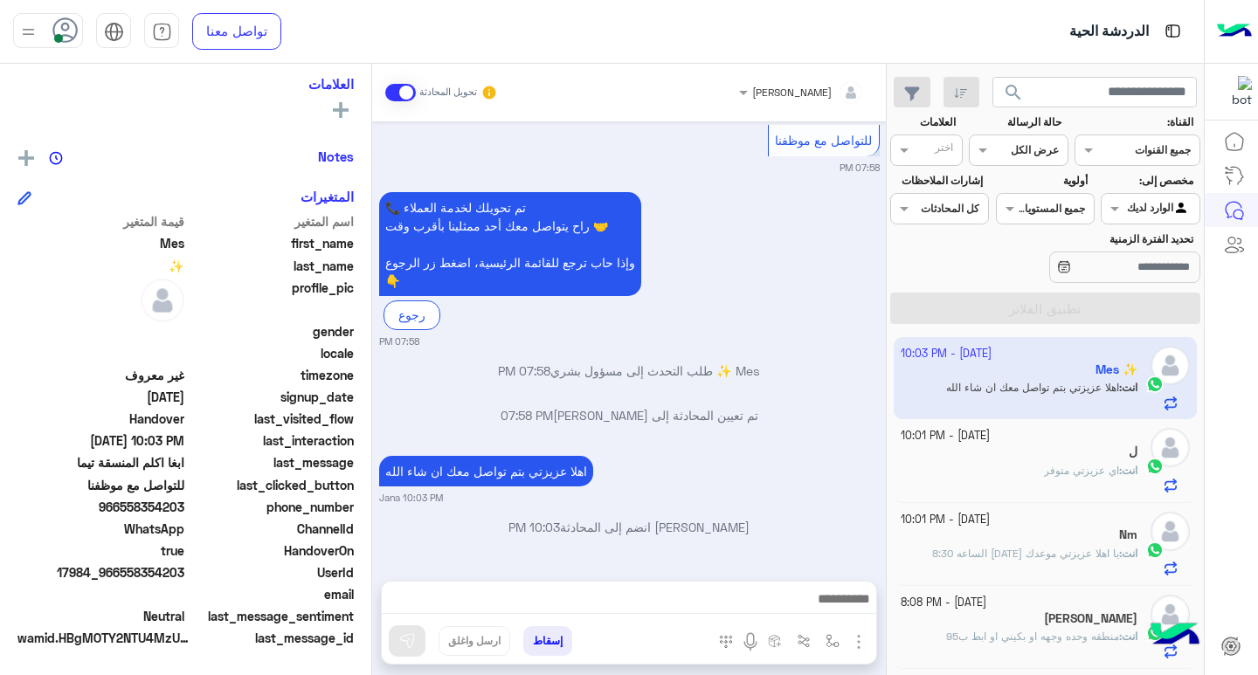
click at [989, 467] on div "انت : اي عزيزتي متوفر" at bounding box center [1019, 478] width 238 height 31
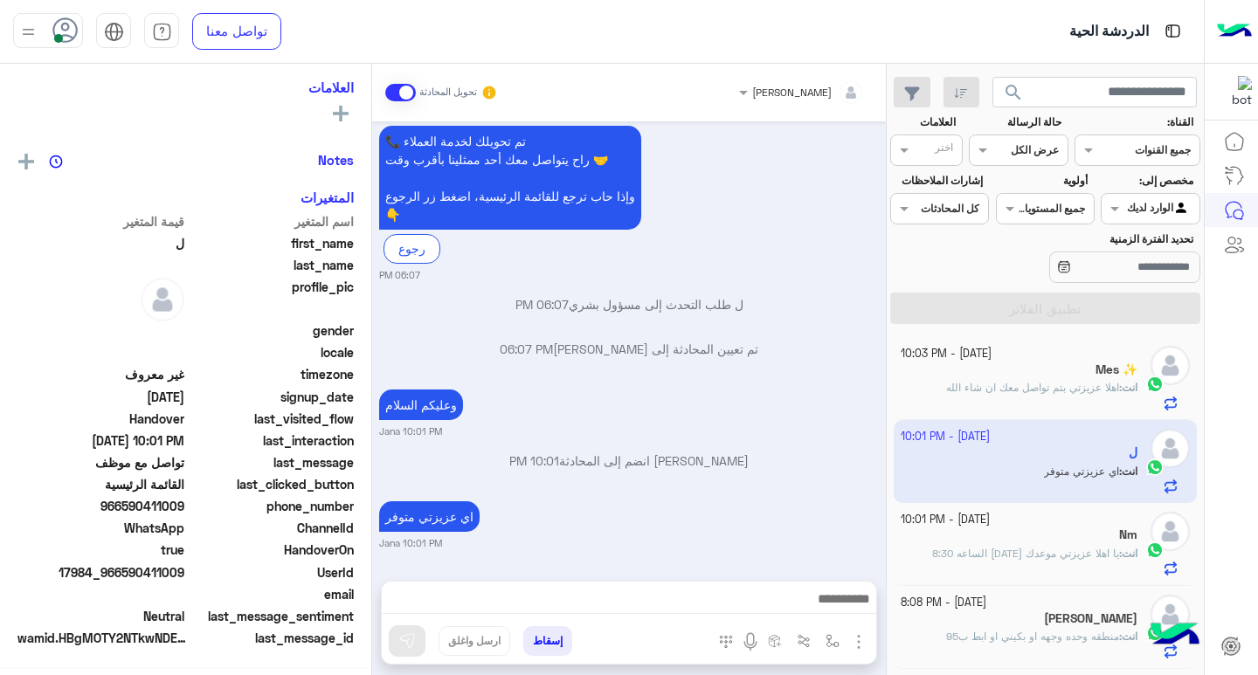
scroll to position [287, 0]
